Goal: Task Accomplishment & Management: Complete application form

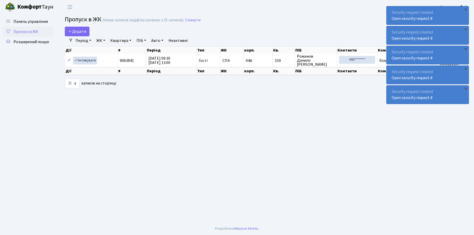
select select "25"
click at [77, 30] on span "Додати" at bounding box center [77, 32] width 18 height 6
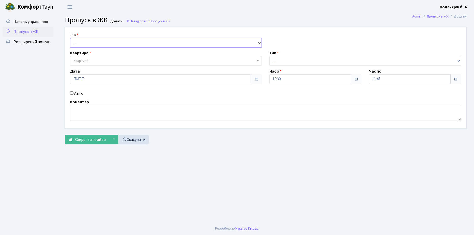
click at [96, 45] on select "- [STREET_ADDRESS]" at bounding box center [166, 43] width 192 height 10
select select "325"
click at [70, 38] on select "- [STREET_ADDRESS]" at bounding box center [166, 43] width 192 height 10
select select
click at [97, 58] on span "Квартира" at bounding box center [166, 61] width 192 height 10
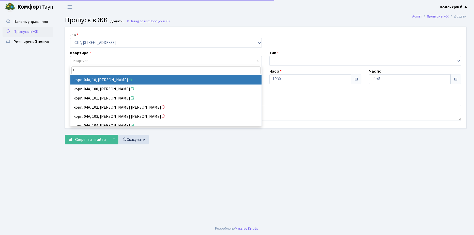
type input "10"
select select "21038"
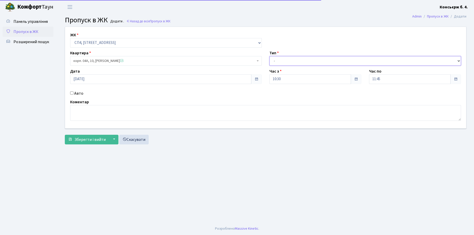
click at [323, 63] on select "- Доставка Таксі Гості Сервіс" at bounding box center [366, 61] width 192 height 10
select select "1"
click at [270, 56] on select "- Доставка Таксі Гості Сервіс" at bounding box center [366, 61] width 192 height 10
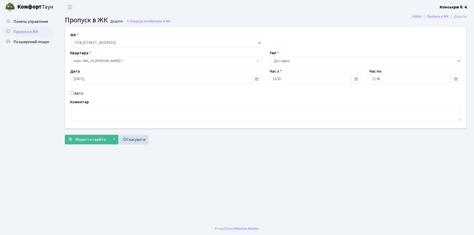
click at [71, 93] on input "Авто" at bounding box center [71, 93] width 3 height 3
checkbox input "true"
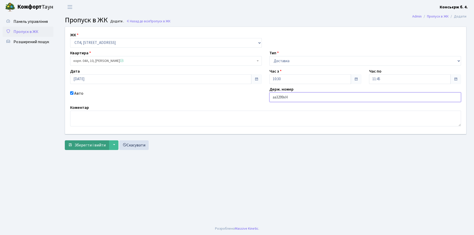
type input "aa3299xH"
click at [89, 146] on span "Зберегти і вийти" at bounding box center [90, 146] width 31 height 6
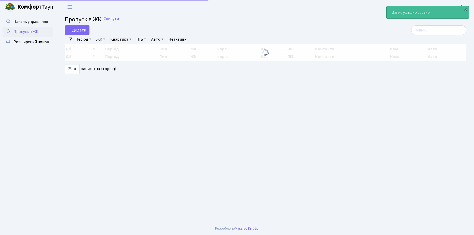
select select "25"
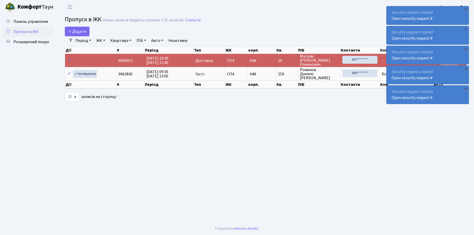
click at [33, 34] on span "Пропуск в ЖК" at bounding box center [25, 32] width 25 height 6
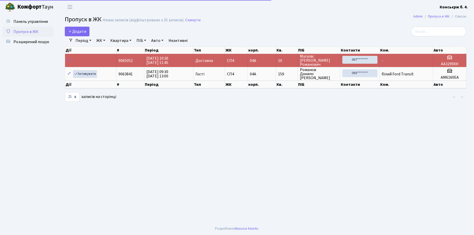
select select "25"
drag, startPoint x: 0, startPoint y: 0, endPoint x: 9, endPoint y: 61, distance: 61.9
click at [25, 65] on ul "Панель управління Пропуск в ЖК Розширений пошук" at bounding box center [28, 119] width 51 height 204
